Goal: Task Accomplishment & Management: Use online tool/utility

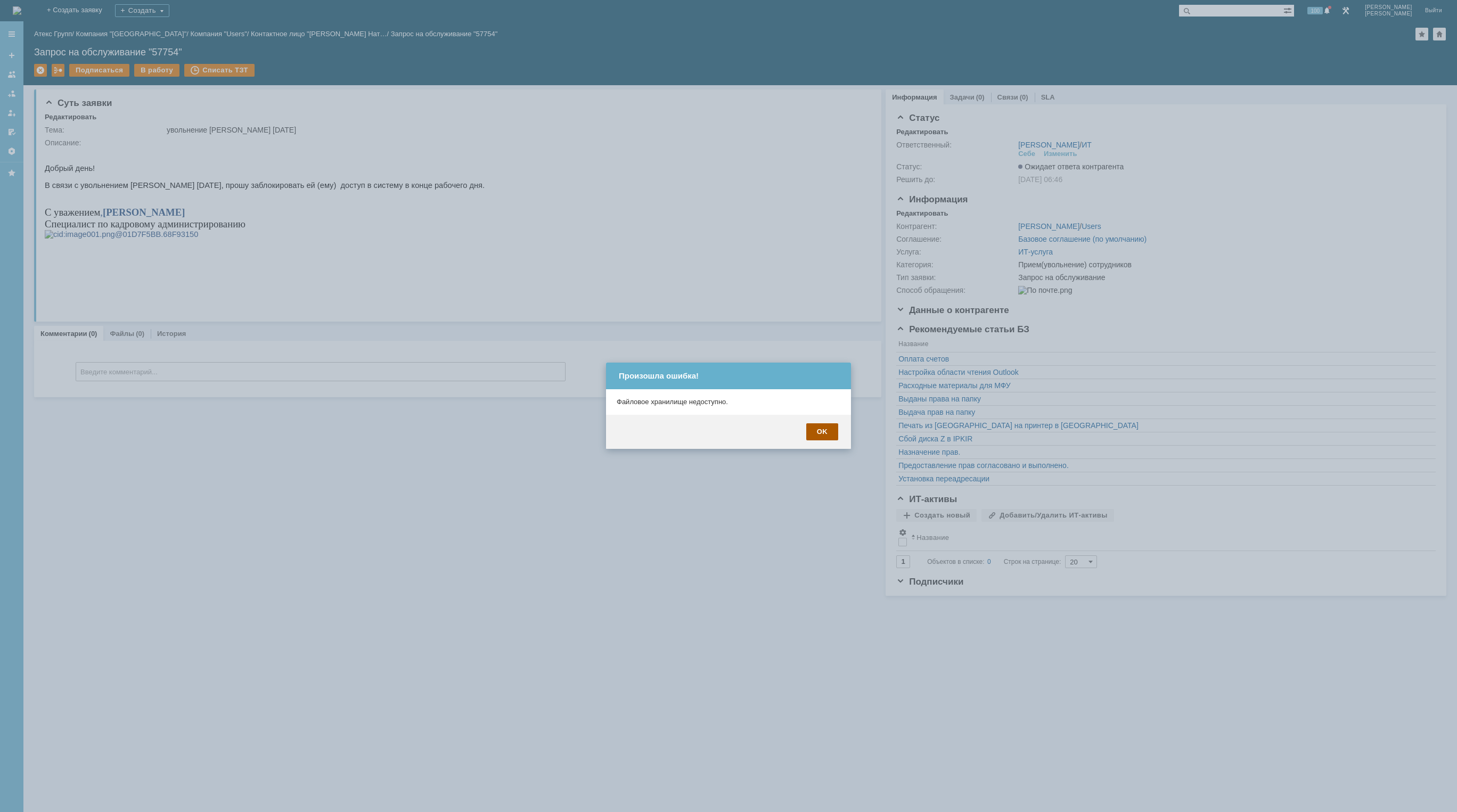
click at [827, 434] on div "OK" at bounding box center [822, 432] width 32 height 17
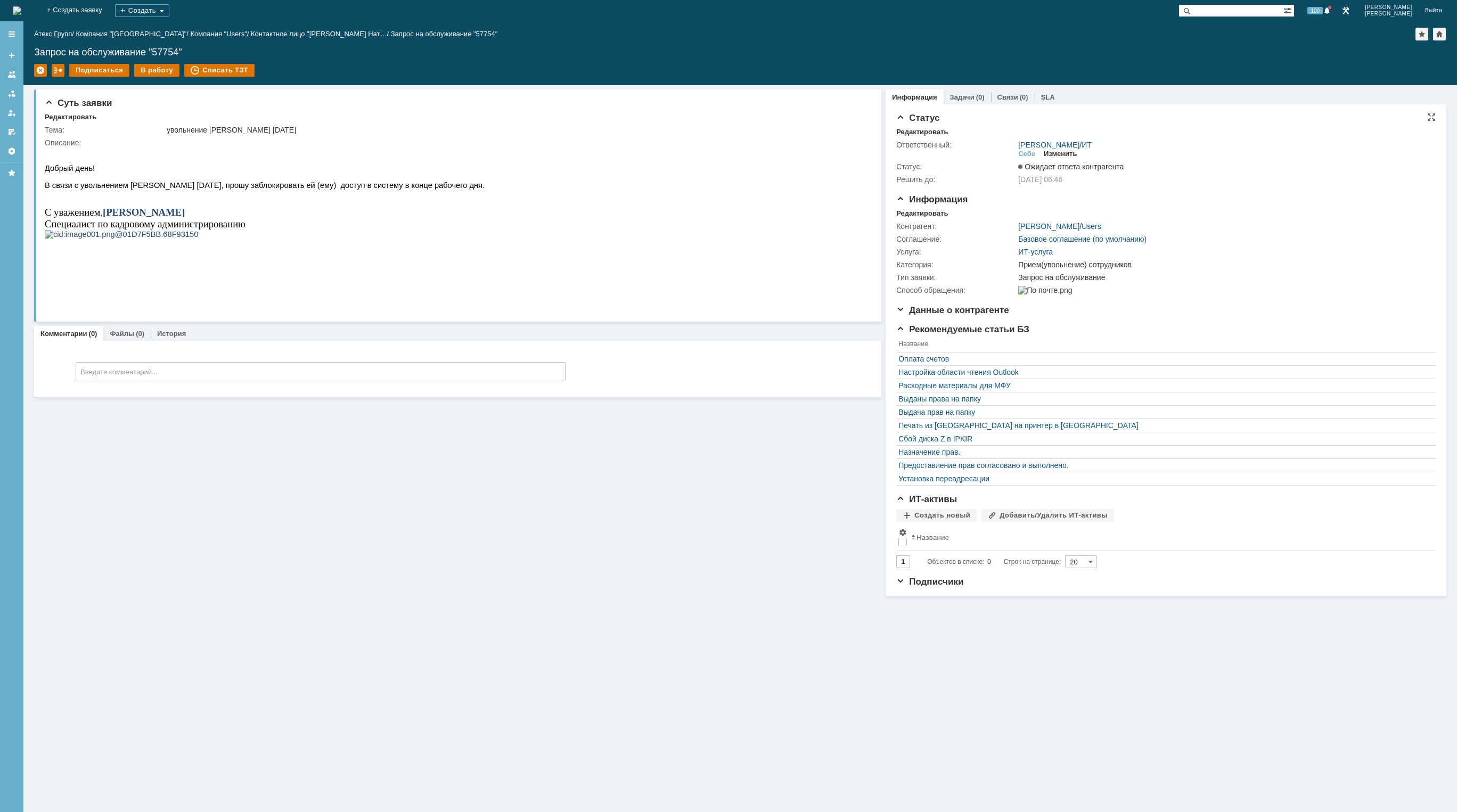
click at [1063, 154] on div "Изменить" at bounding box center [1060, 154] width 34 height 9
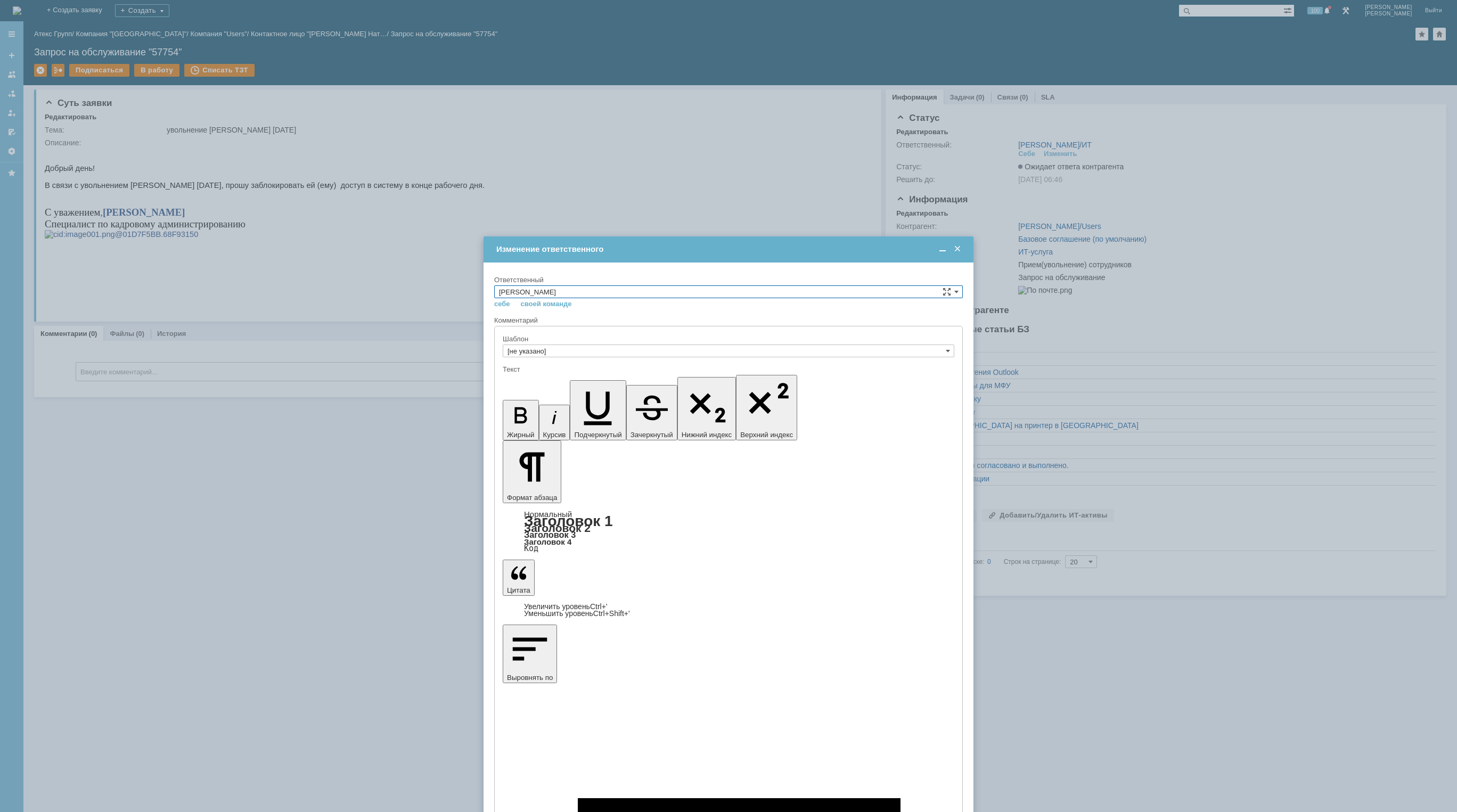
click at [615, 289] on input "[PERSON_NAME]" at bounding box center [728, 292] width 469 height 13
click at [557, 378] on span "АСУ" at bounding box center [728, 380] width 459 height 9
type input "АСУ"
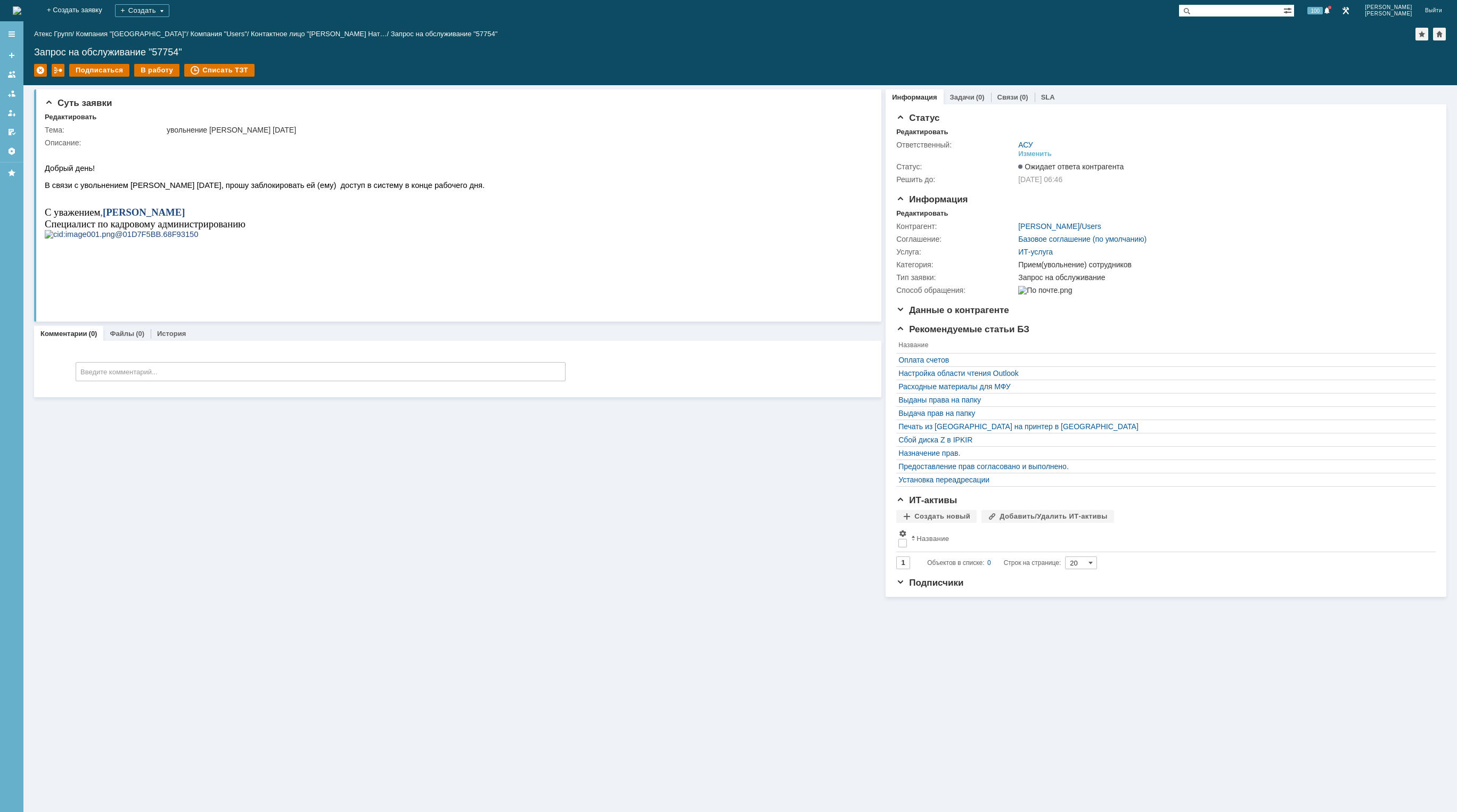
click at [21, 19] on div "На домашнюю" at bounding box center [17, 10] width 9 height 21
click at [21, 11] on img at bounding box center [17, 11] width 9 height 9
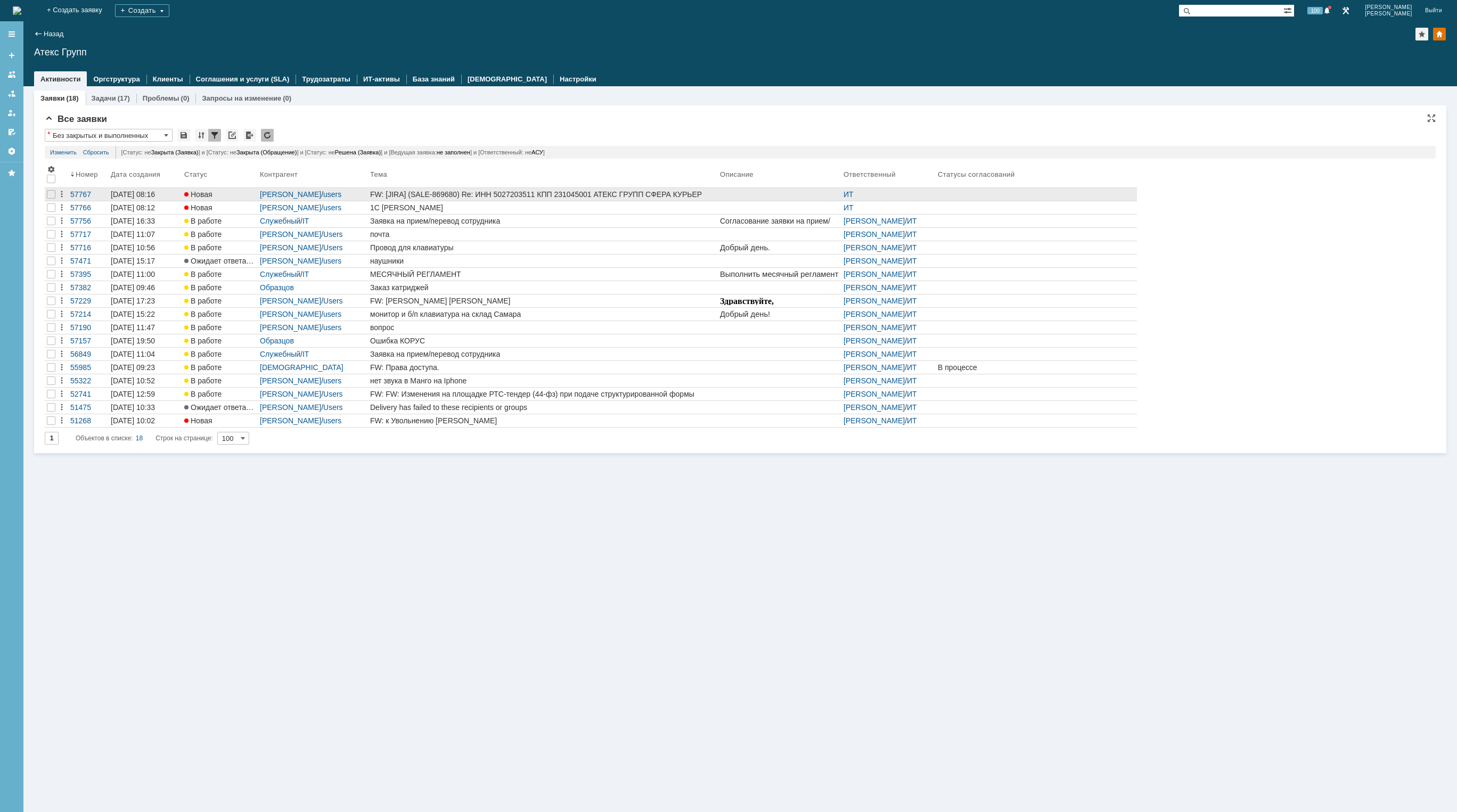
click at [629, 195] on div "FW: [JIRA] (SALE-869680) Re: ИНН 5027203511 КПП 231045001 АТЕКС ГРУПП СФЕРА КУР…" at bounding box center [543, 195] width 345 height 9
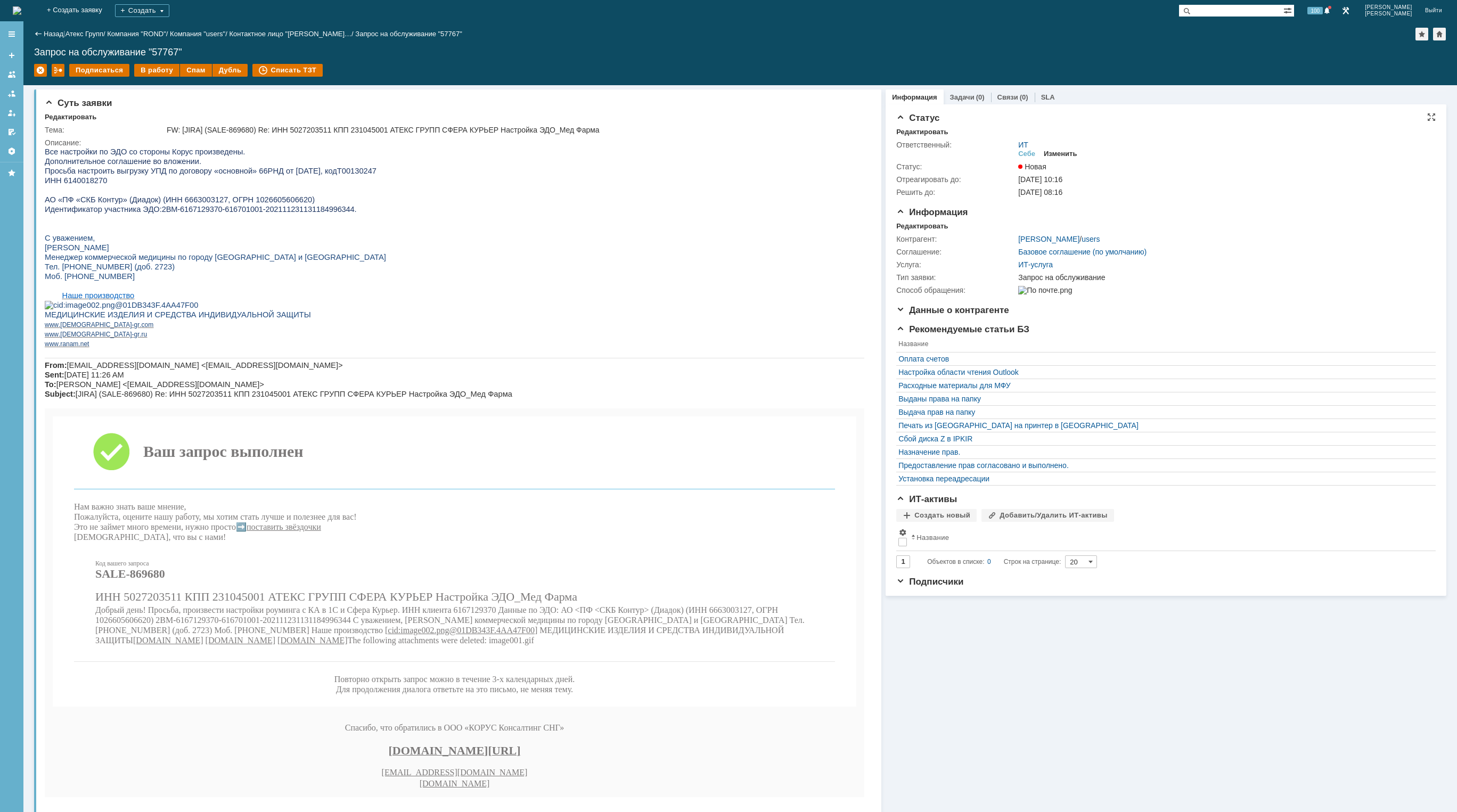
click at [1061, 153] on div "Изменить" at bounding box center [1060, 154] width 34 height 9
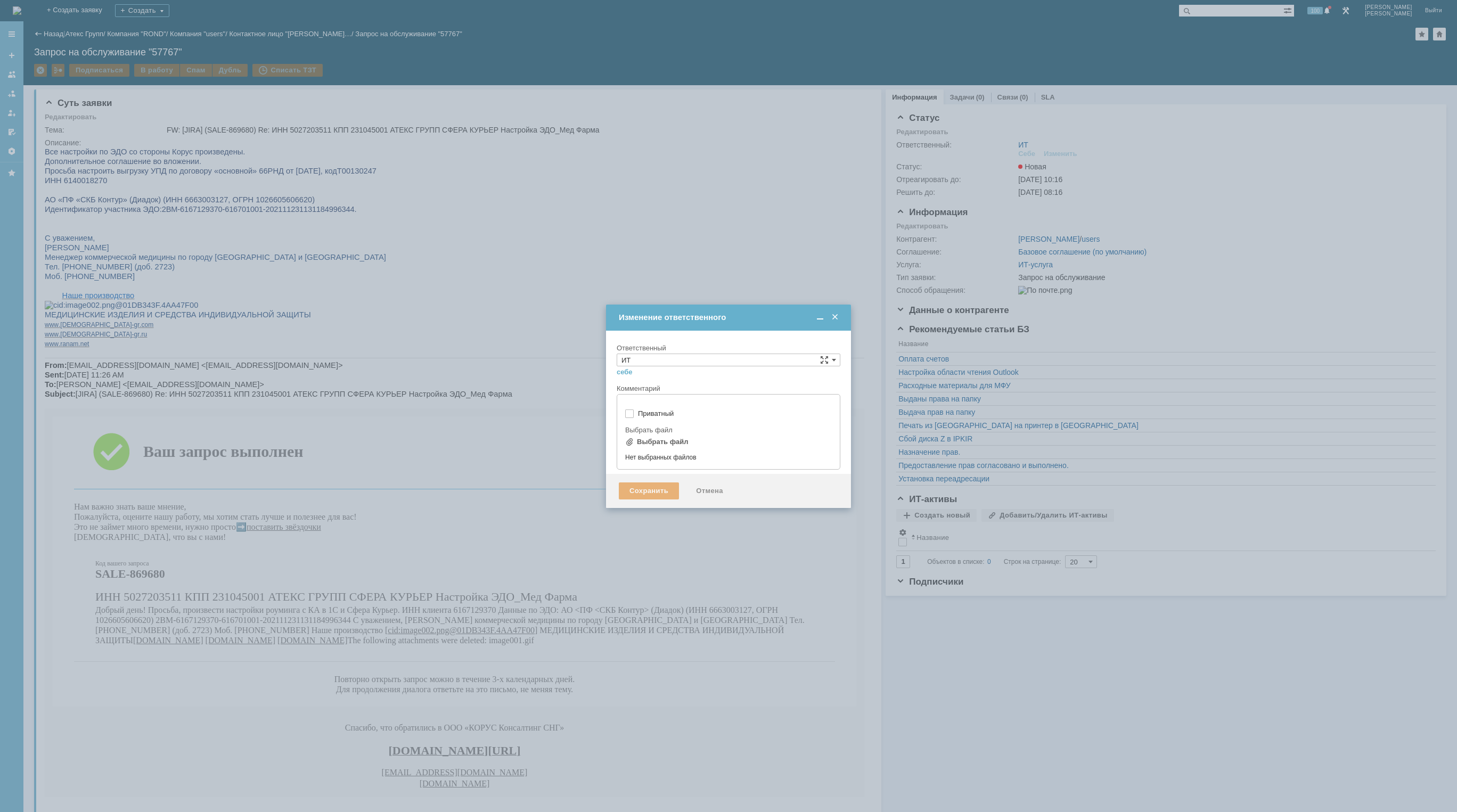
type input "[не указано]"
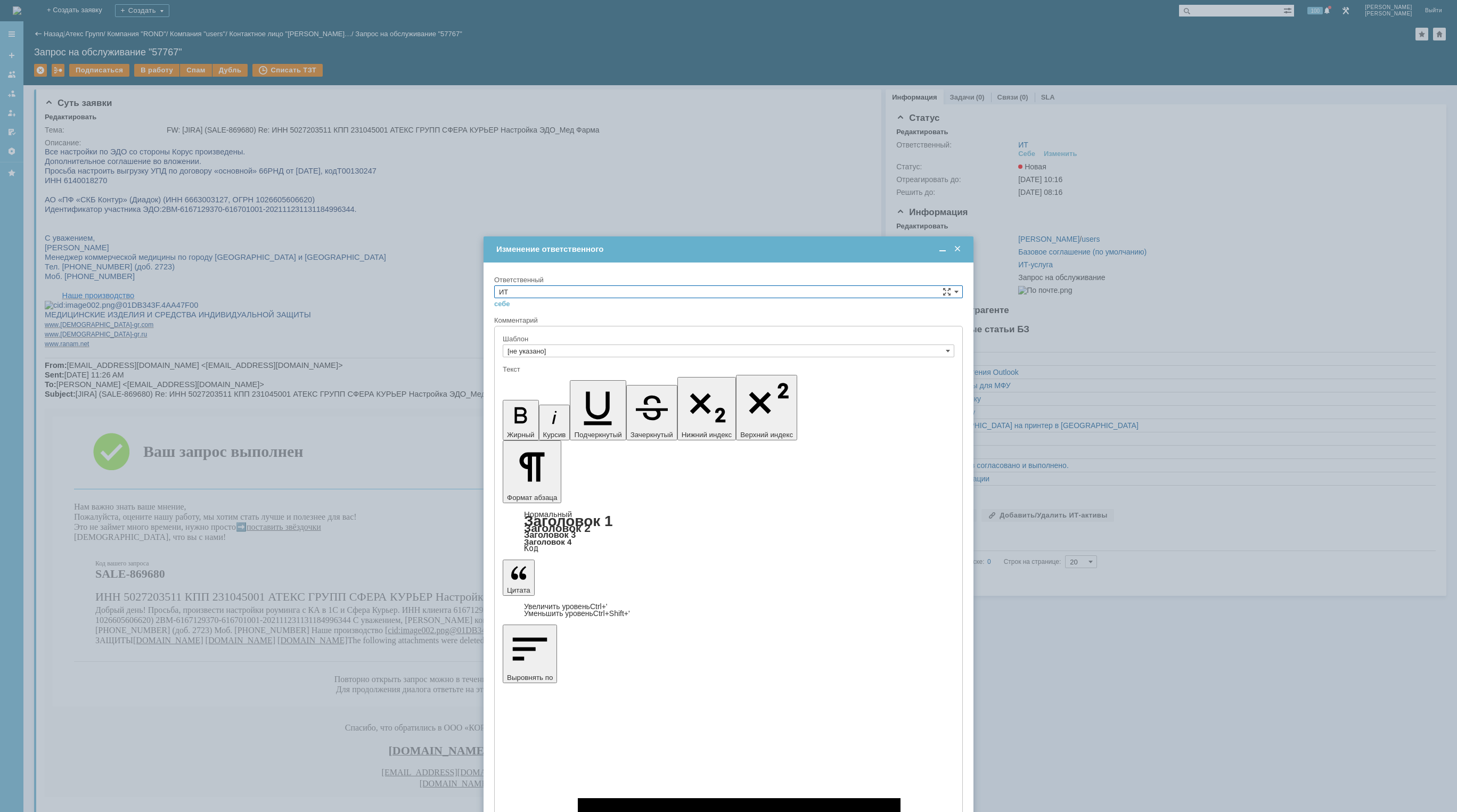
click at [751, 296] on input "ИТ" at bounding box center [728, 292] width 469 height 13
click at [621, 384] on div "АСУ" at bounding box center [728, 380] width 467 height 12
type input "АСУ"
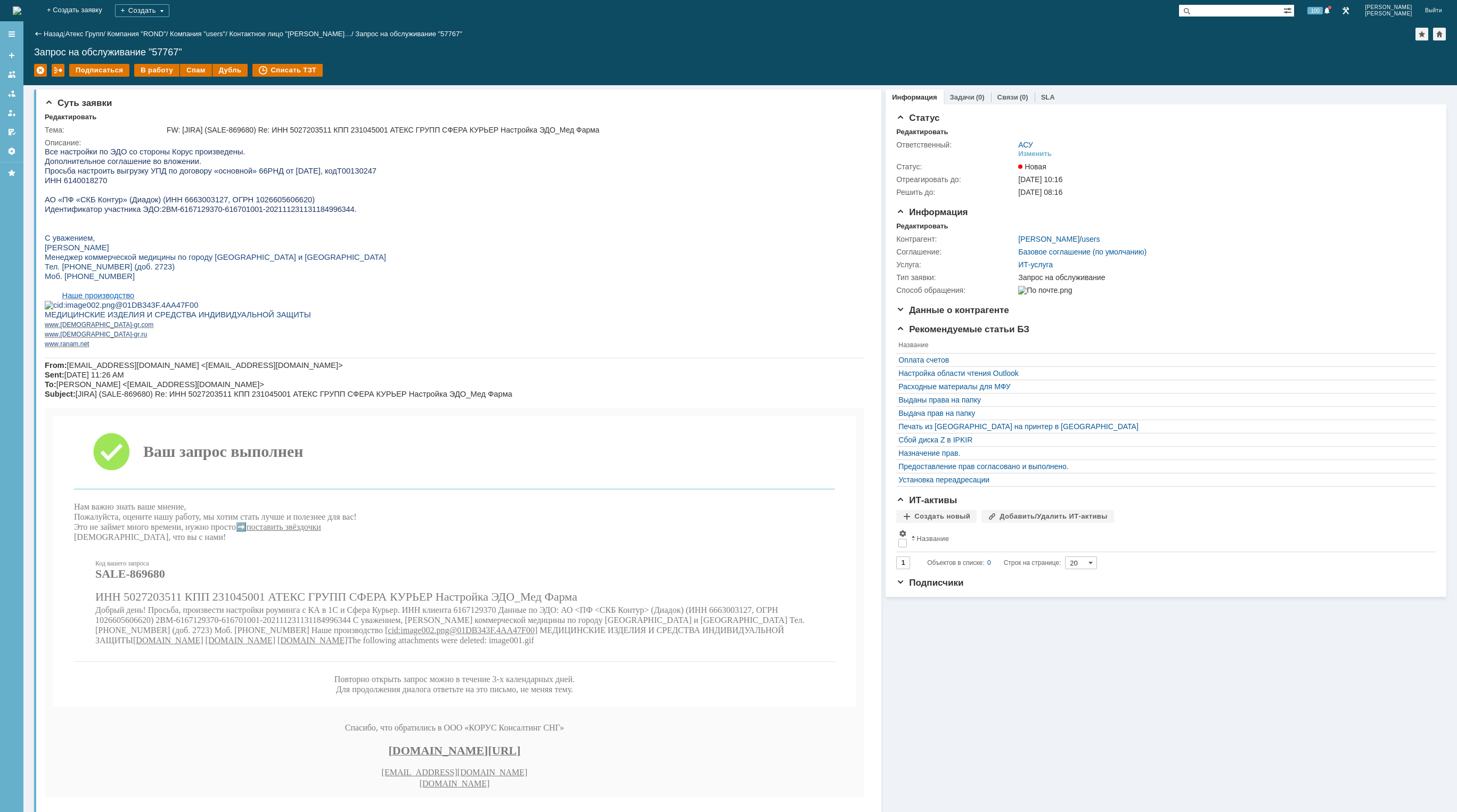
click at [21, 14] on img at bounding box center [17, 11] width 9 height 9
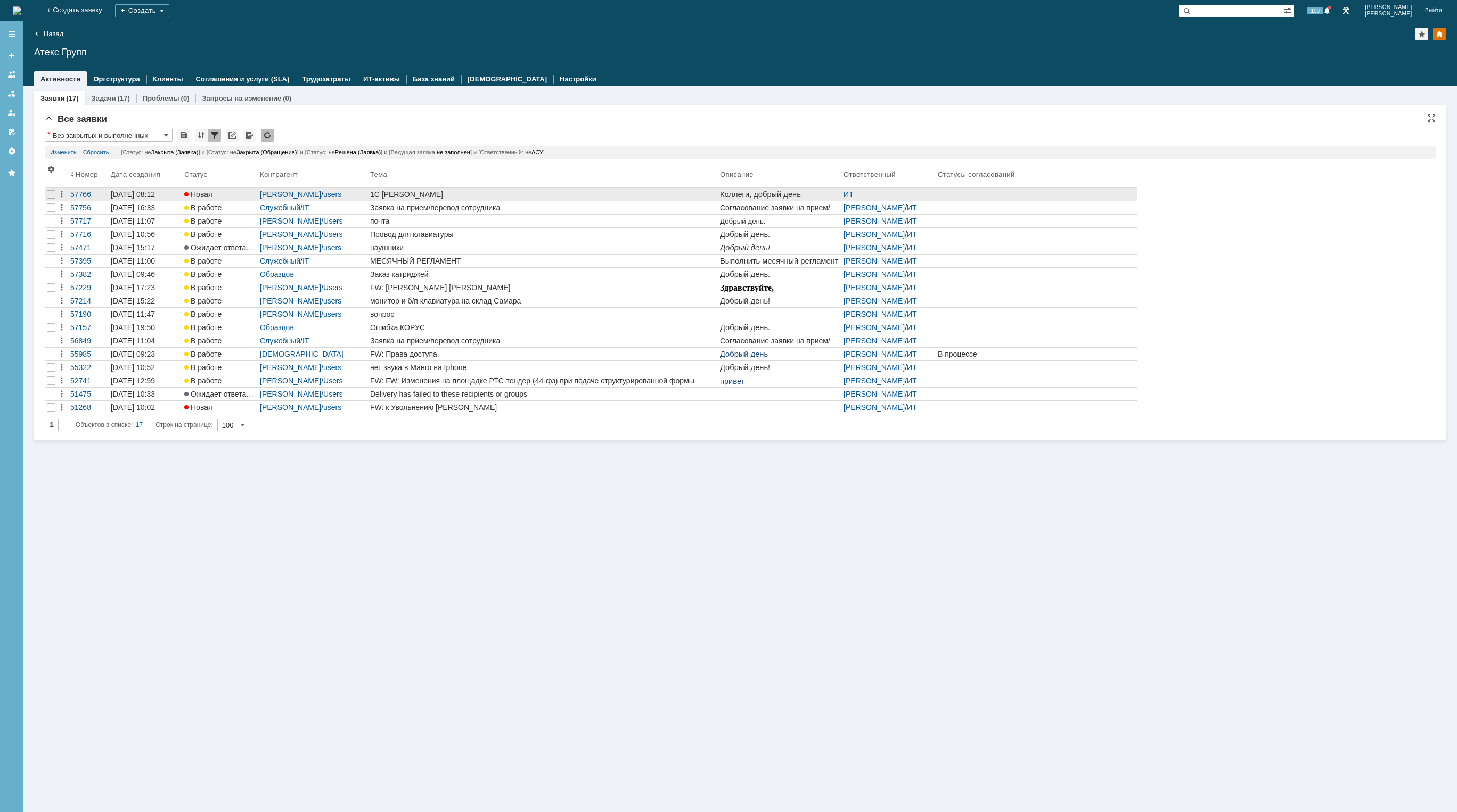
click at [553, 195] on div "1C [PERSON_NAME]" at bounding box center [543, 195] width 345 height 9
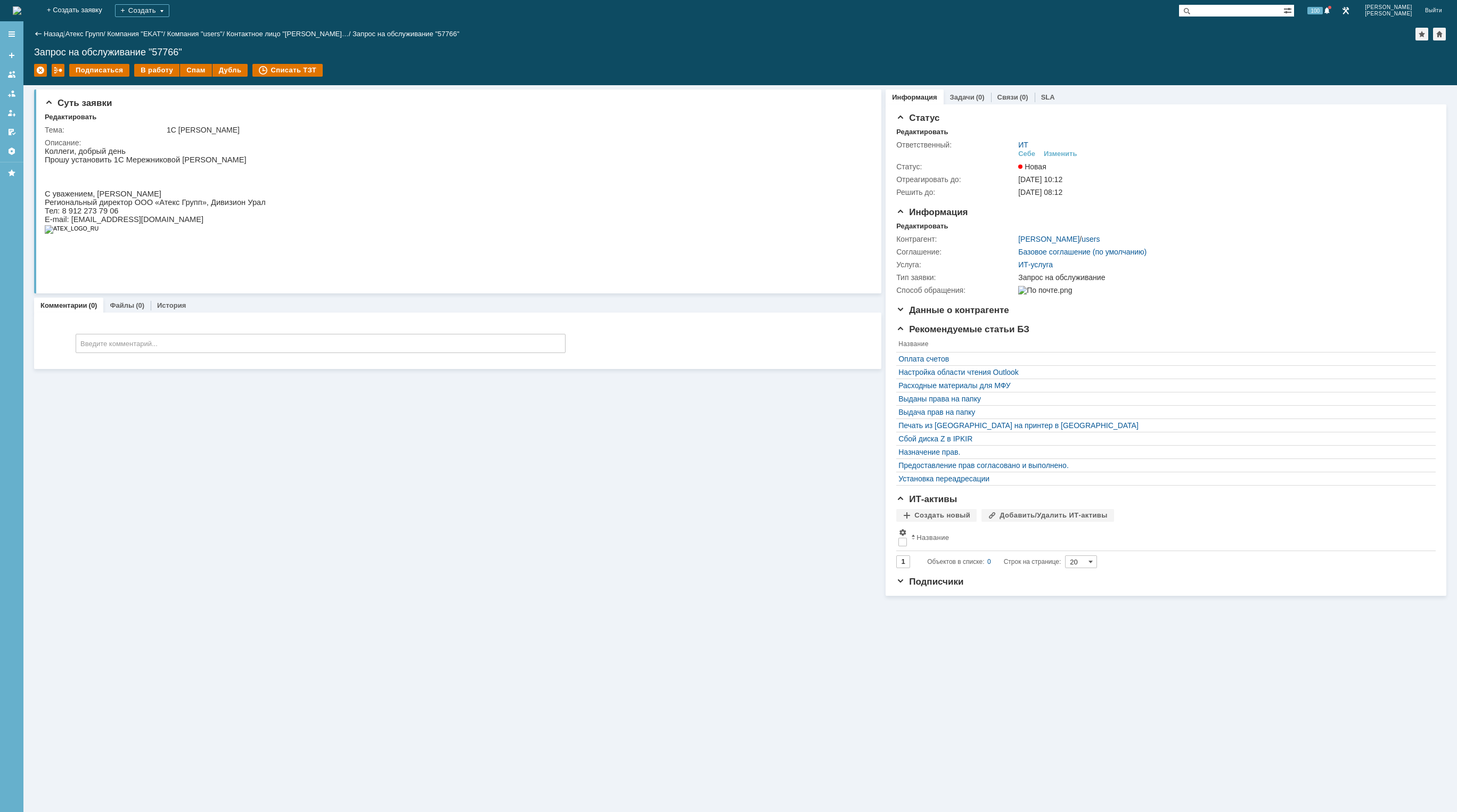
click at [152, 485] on div "Суть заявки Редактировать Тема: 1C [PERSON_NAME] Описание: Комментарии (0) Файл…" at bounding box center [458, 340] width 847 height 511
click at [153, 69] on div "В работу" at bounding box center [157, 71] width 45 height 13
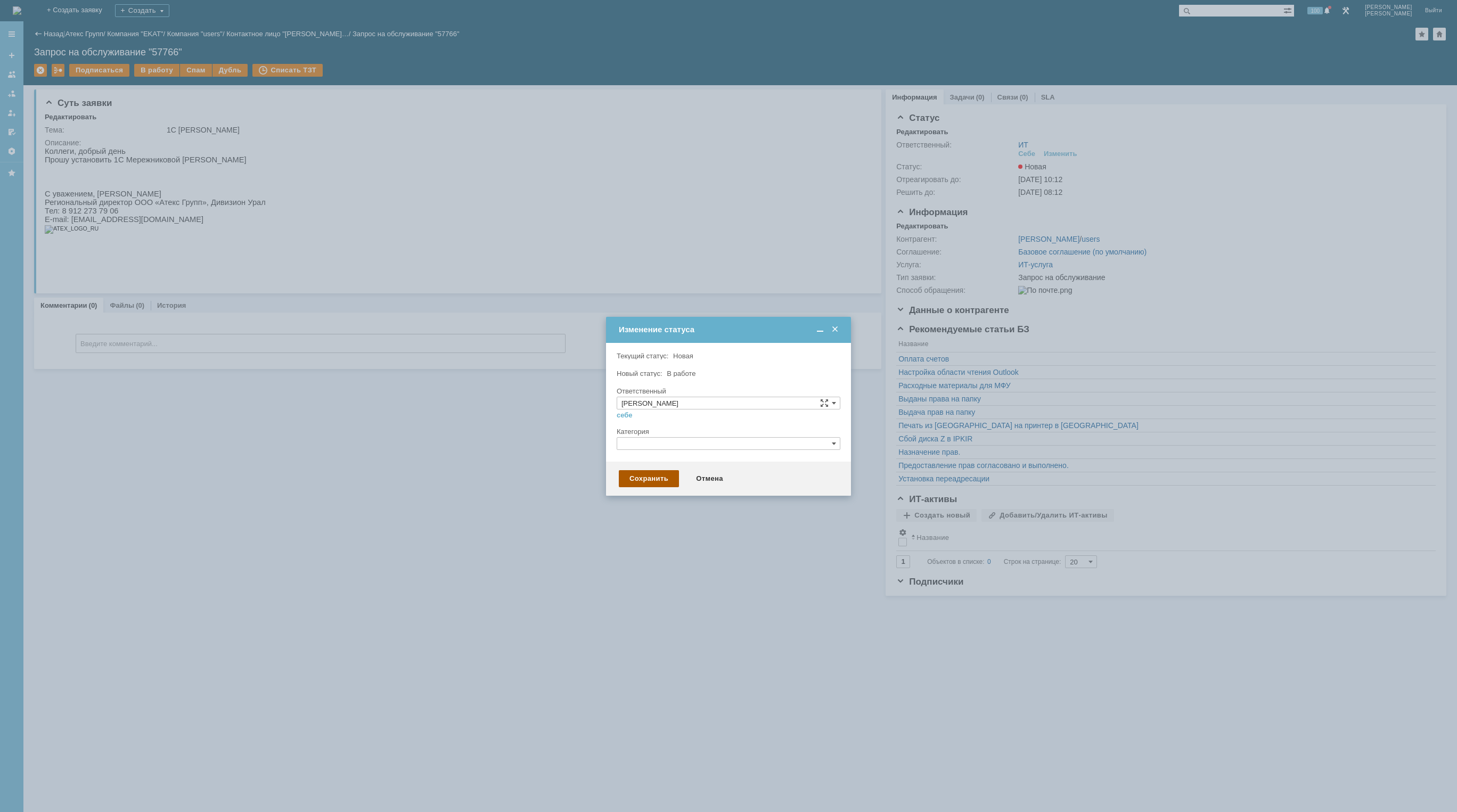
click at [630, 475] on div "Сохранить" at bounding box center [649, 478] width 60 height 17
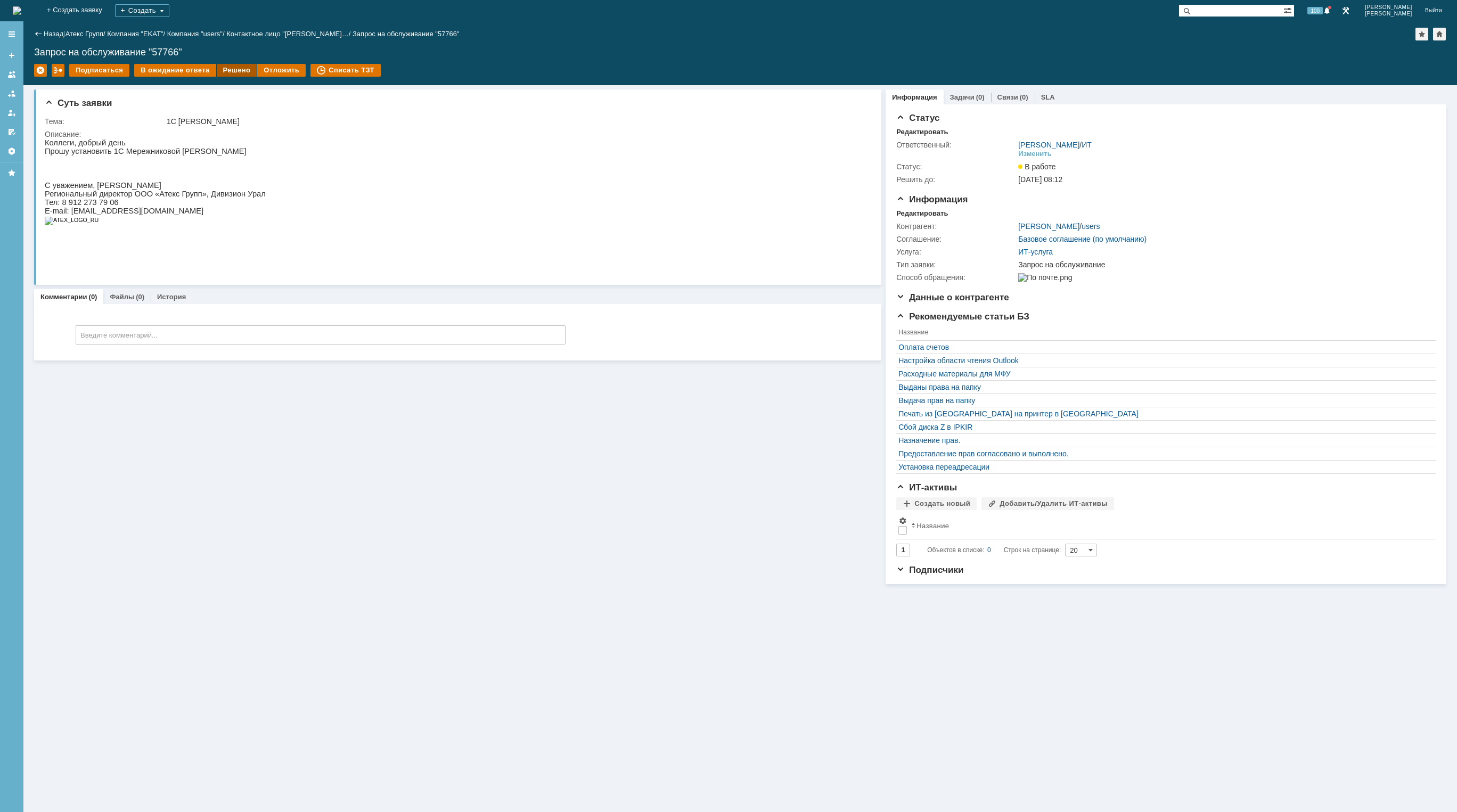
click at [226, 68] on div "Решено" at bounding box center [237, 71] width 41 height 13
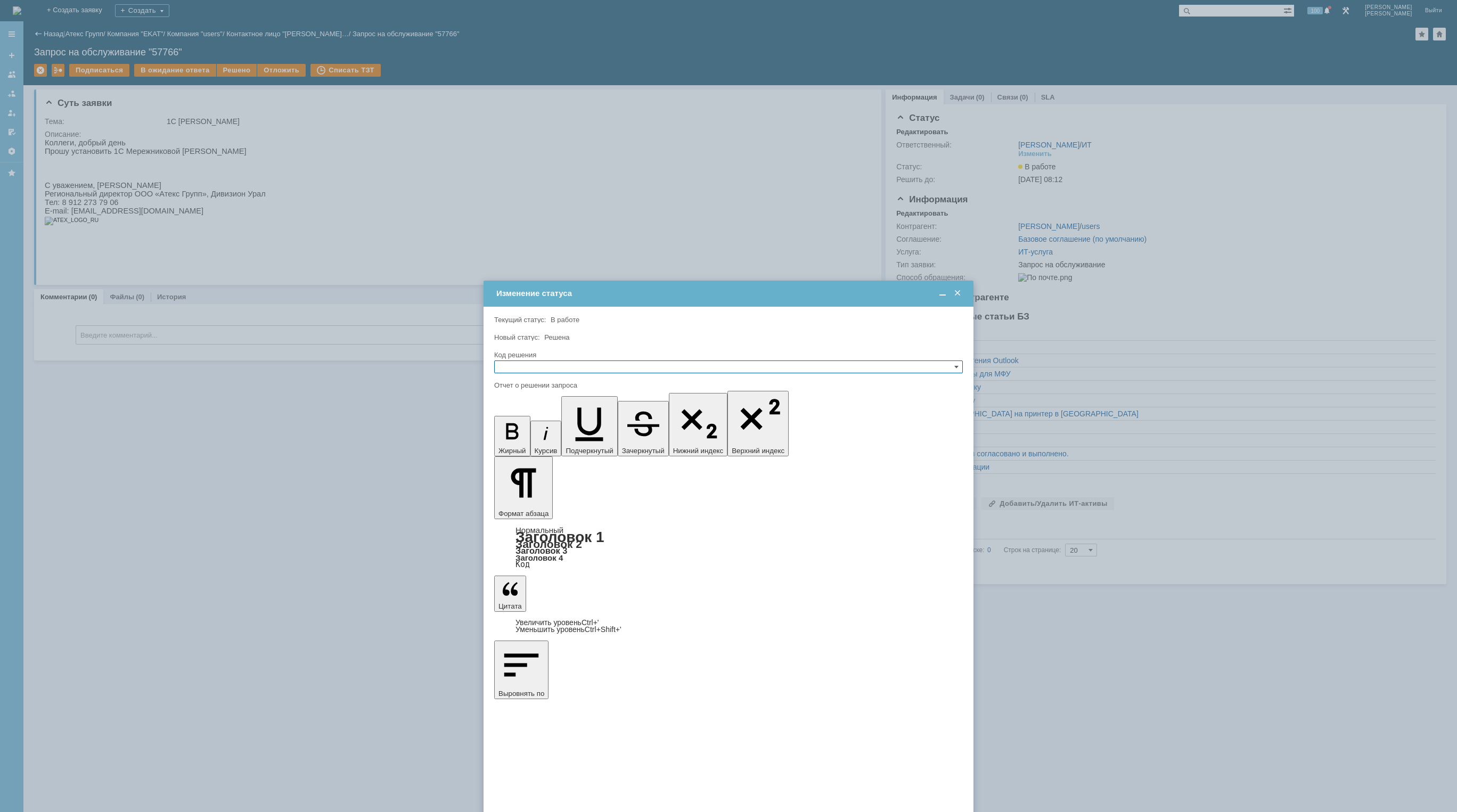
click at [536, 367] on input "text" at bounding box center [728, 367] width 469 height 13
click at [536, 421] on span "Решено" at bounding box center [728, 418] width 459 height 9
type input "Решено"
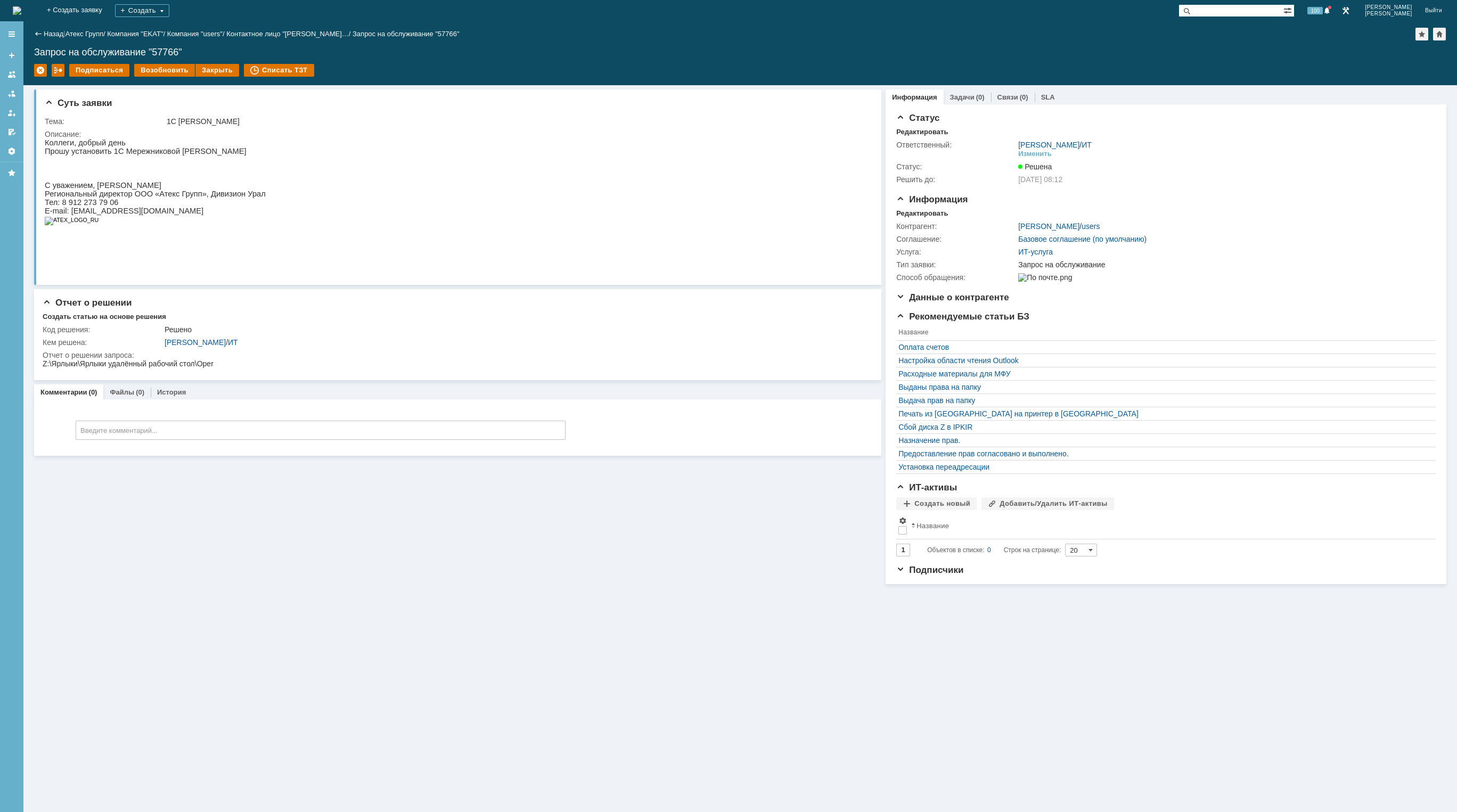
click at [21, 12] on img at bounding box center [17, 11] width 9 height 9
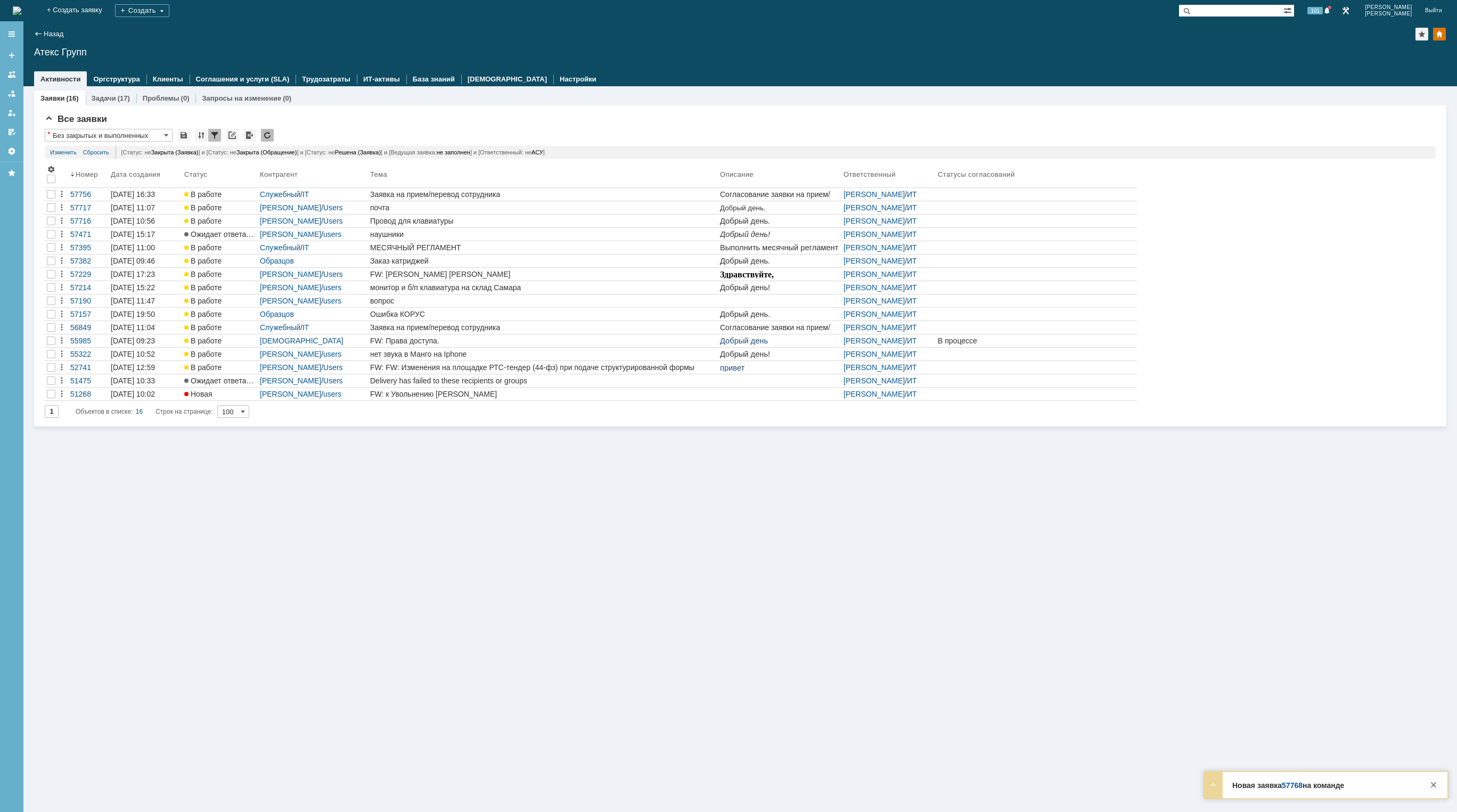
click at [1265, 450] on div "Заявки (16) Задачи (17) Проблемы (0) Запросы на изменение (0) Все заявки * Без …" at bounding box center [740, 449] width 1433 height 726
click at [21, 13] on img at bounding box center [17, 11] width 9 height 9
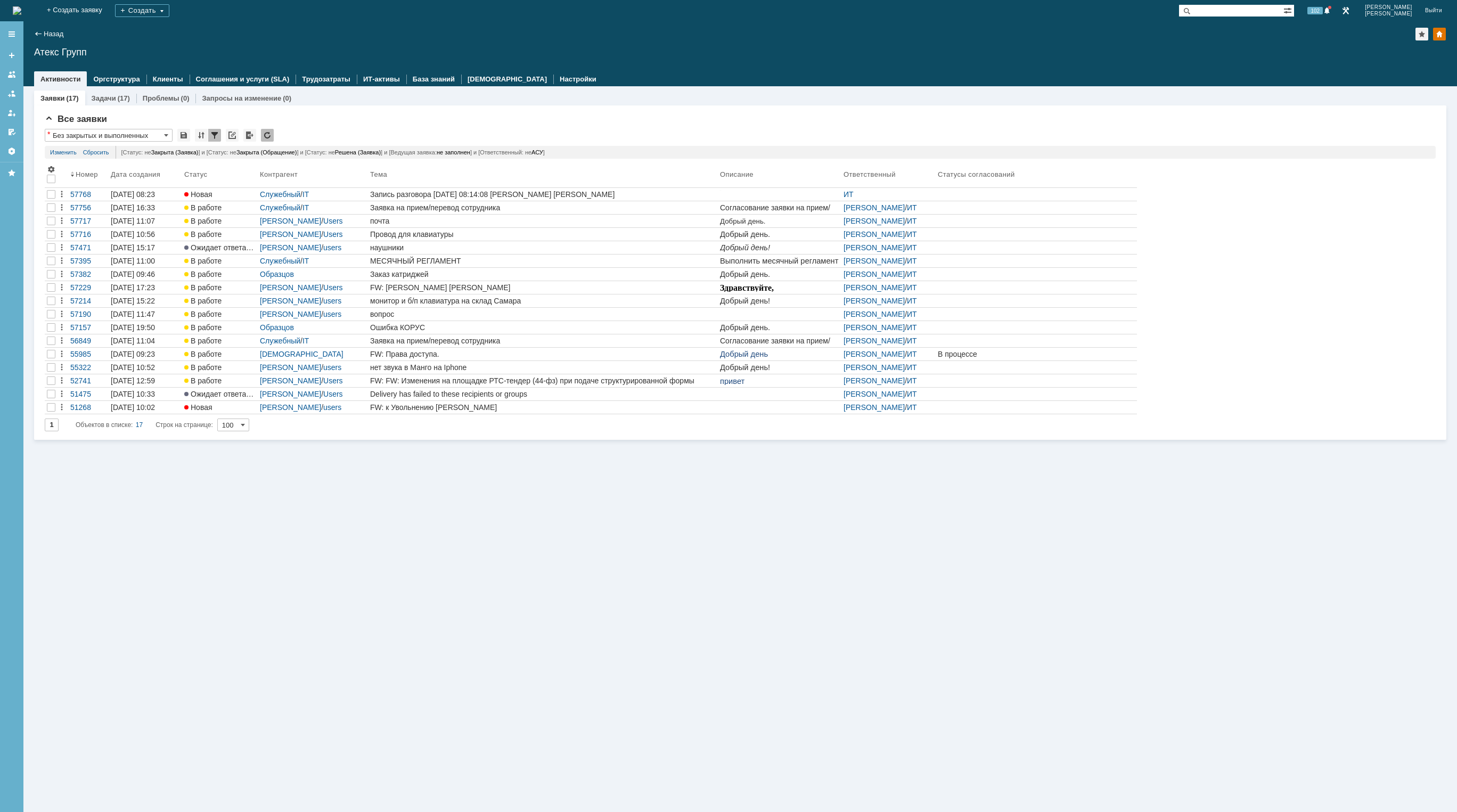
click at [673, 469] on div "Заявки (17) Задачи (17) Проблемы (0) Запросы на изменение (0) Все заявки * Без …" at bounding box center [740, 449] width 1433 height 726
